Goal: Task Accomplishment & Management: Use online tool/utility

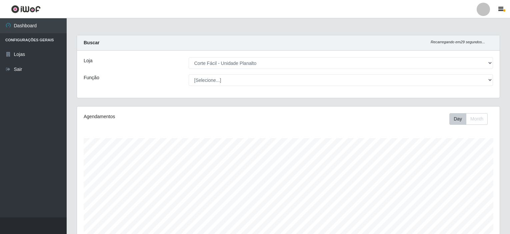
select select "202"
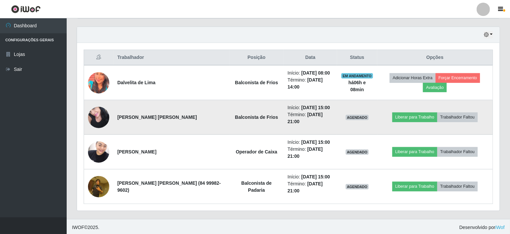
scroll to position [138, 422]
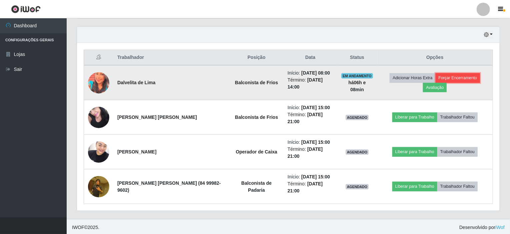
click at [453, 78] on button "Forçar Encerramento" at bounding box center [457, 77] width 45 height 9
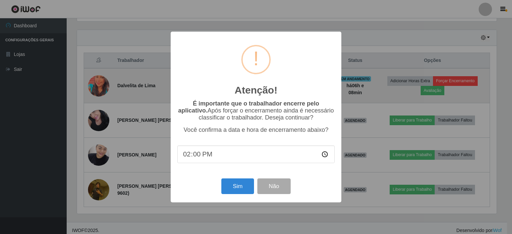
scroll to position [138, 420]
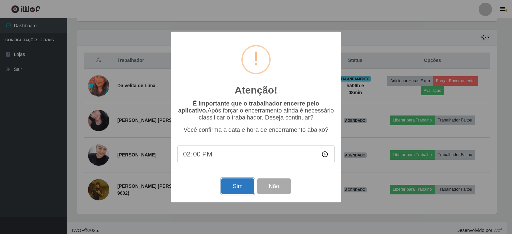
click at [248, 184] on button "Sim" at bounding box center [237, 187] width 32 height 16
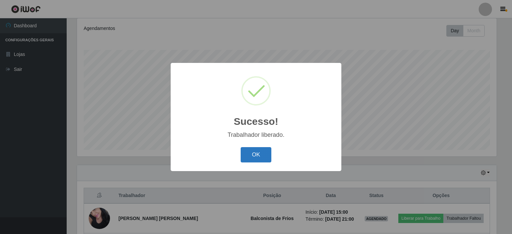
click at [249, 154] on button "OK" at bounding box center [256, 155] width 31 height 16
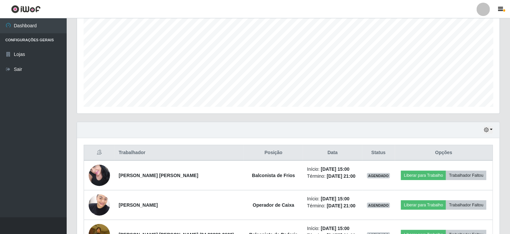
scroll to position [177, 0]
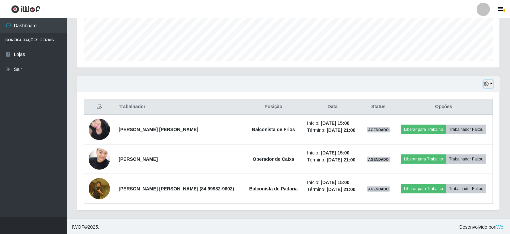
drag, startPoint x: 179, startPoint y: 74, endPoint x: 493, endPoint y: 85, distance: 314.0
click at [493, 85] on div "Hoje 1 dia 3 dias 1 Semana Não encerrados" at bounding box center [288, 84] width 422 height 16
click at [488, 84] on icon "button" at bounding box center [486, 84] width 5 height 5
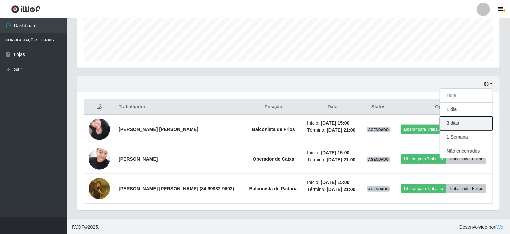
click at [468, 124] on button "3 dias" at bounding box center [466, 124] width 53 height 14
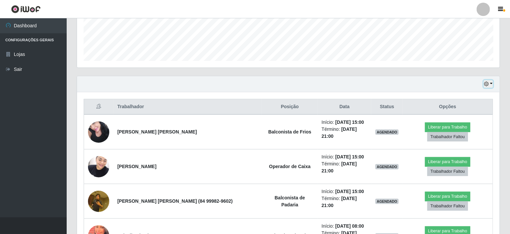
click at [490, 82] on button "button" at bounding box center [487, 84] width 9 height 8
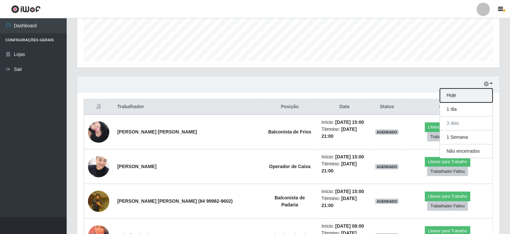
click at [457, 93] on button "Hoje" at bounding box center [466, 96] width 53 height 14
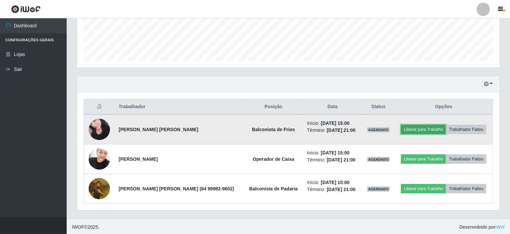
click at [428, 129] on button "Liberar para Trabalho" at bounding box center [423, 129] width 45 height 9
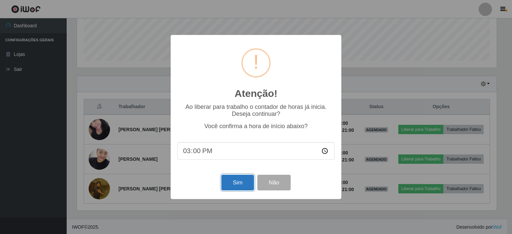
click at [245, 181] on button "Sim" at bounding box center [237, 183] width 32 height 16
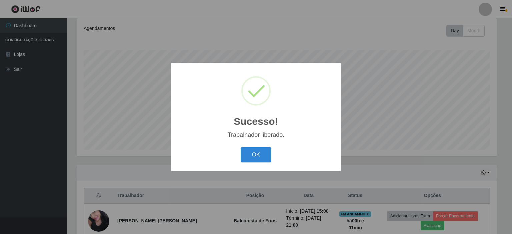
click at [278, 142] on div "Sucesso! × Trabalhador liberado. OK Cancel" at bounding box center [256, 117] width 171 height 108
click at [266, 151] on button "OK" at bounding box center [256, 155] width 31 height 16
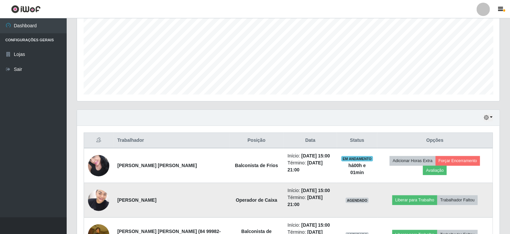
scroll to position [155, 0]
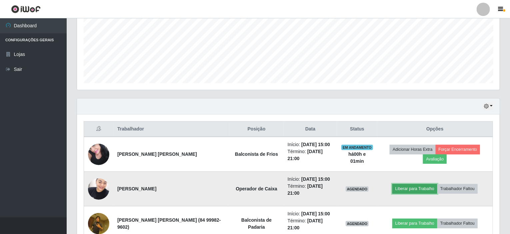
click at [396, 188] on button "Liberar para Trabalho" at bounding box center [414, 188] width 45 height 9
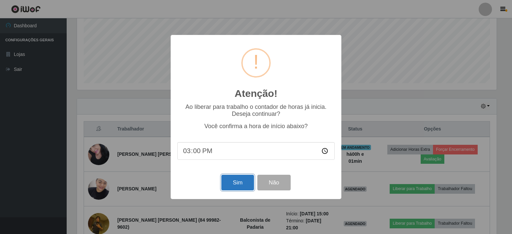
click at [228, 186] on button "Sim" at bounding box center [237, 183] width 32 height 16
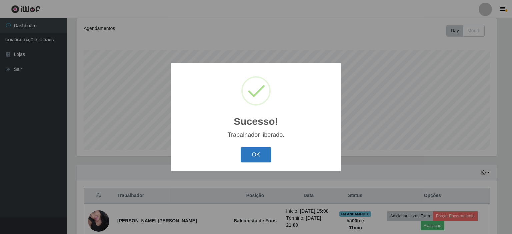
click at [252, 158] on button "OK" at bounding box center [256, 155] width 31 height 16
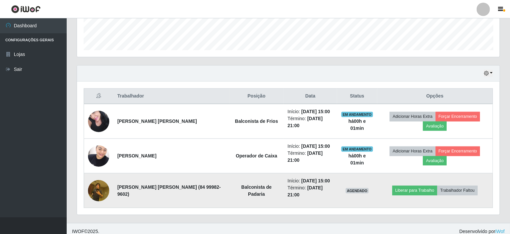
scroll to position [188, 0]
click at [405, 190] on button "Liberar para Trabalho" at bounding box center [414, 190] width 45 height 9
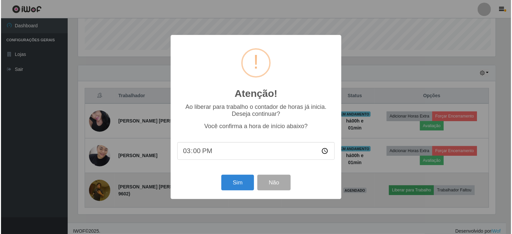
scroll to position [138, 420]
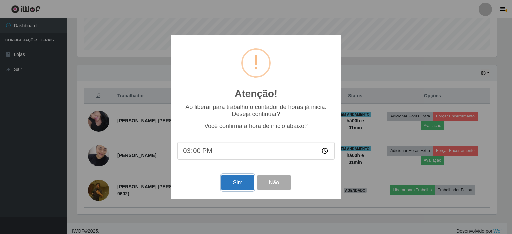
click at [247, 178] on button "Sim" at bounding box center [237, 183] width 32 height 16
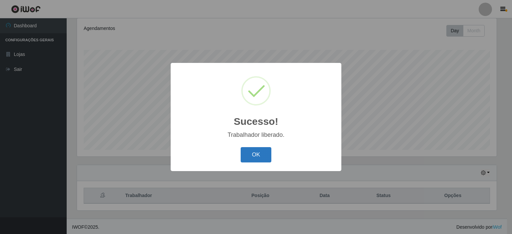
click at [263, 154] on button "OK" at bounding box center [256, 155] width 31 height 16
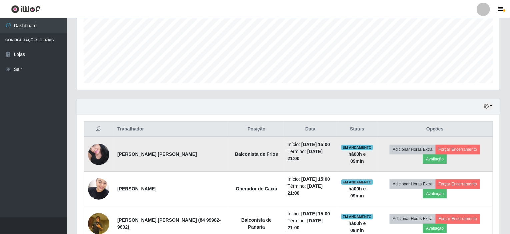
scroll to position [188, 0]
